Goal: Obtain resource: Download file/media

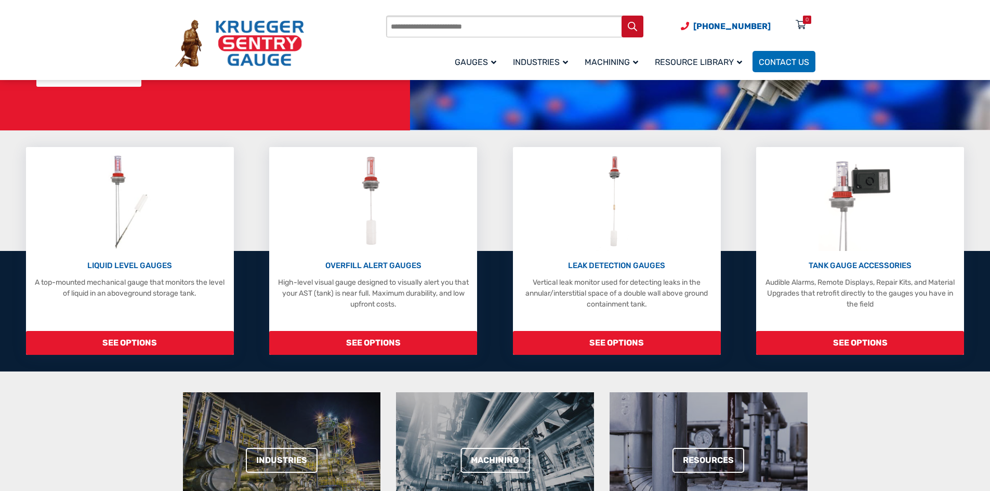
scroll to position [208, 0]
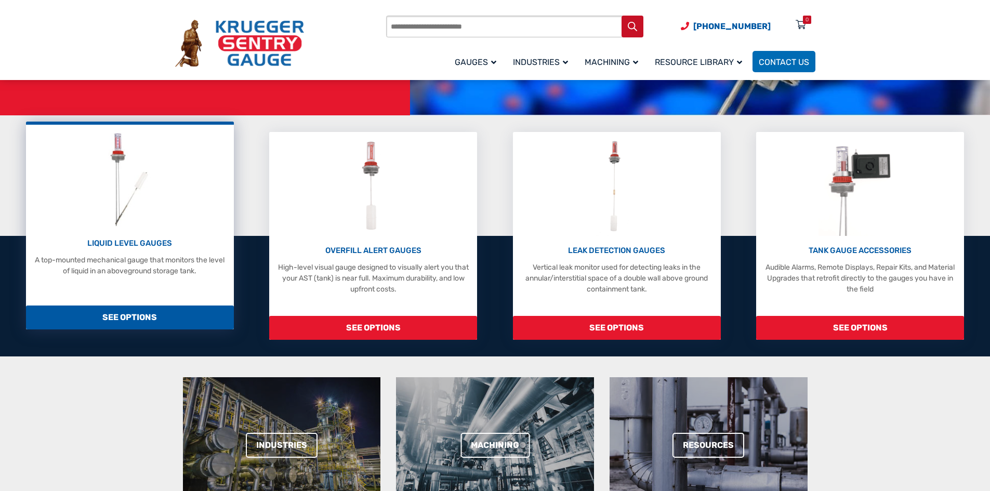
click at [133, 246] on p "LIQUID LEVEL GAUGES" at bounding box center [129, 243] width 197 height 12
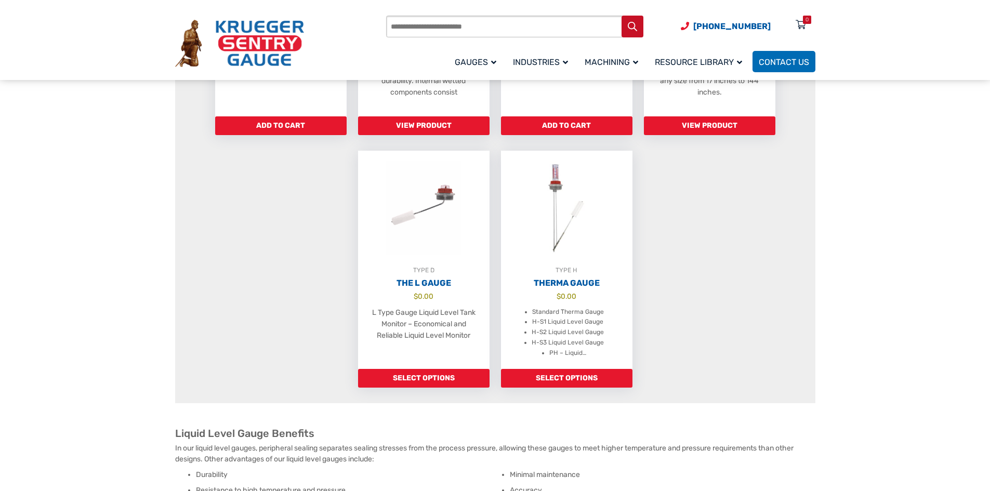
scroll to position [779, 0]
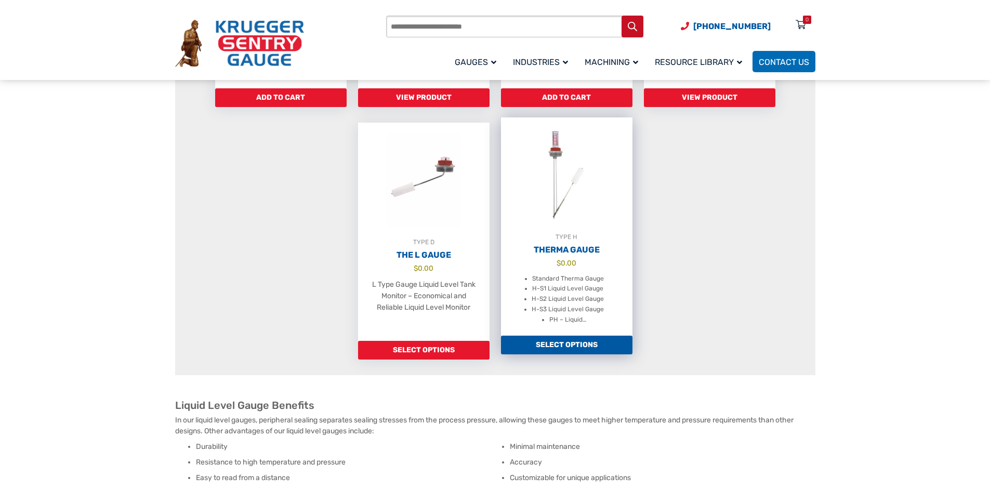
click at [559, 215] on img at bounding box center [566, 174] width 131 height 114
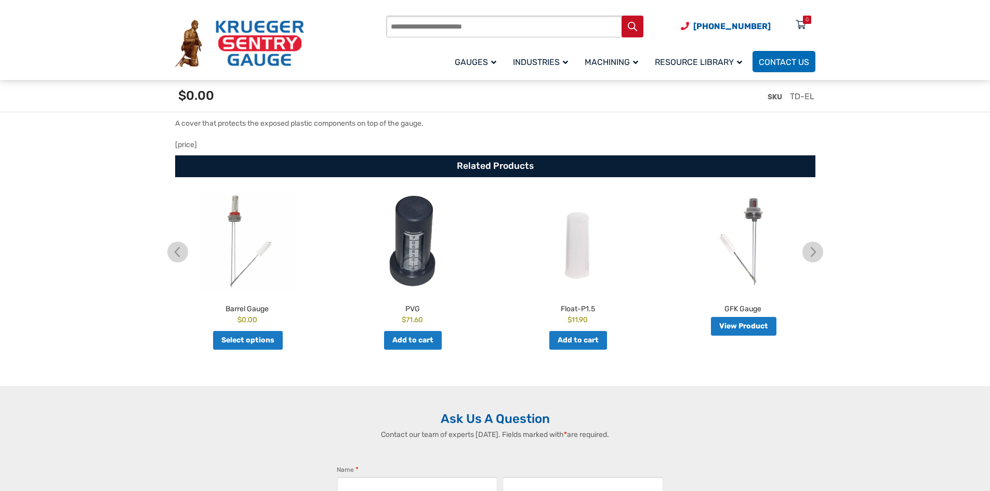
scroll to position [1559, 0]
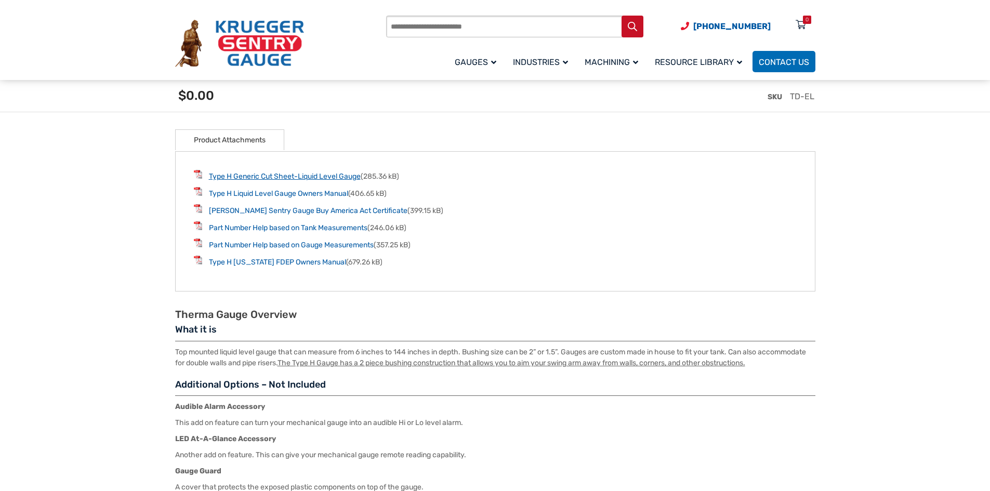
click at [266, 179] on link "Type H Generic Cut Sheet-Liquid Level Gauge" at bounding box center [285, 176] width 152 height 9
